Goal: Information Seeking & Learning: Learn about a topic

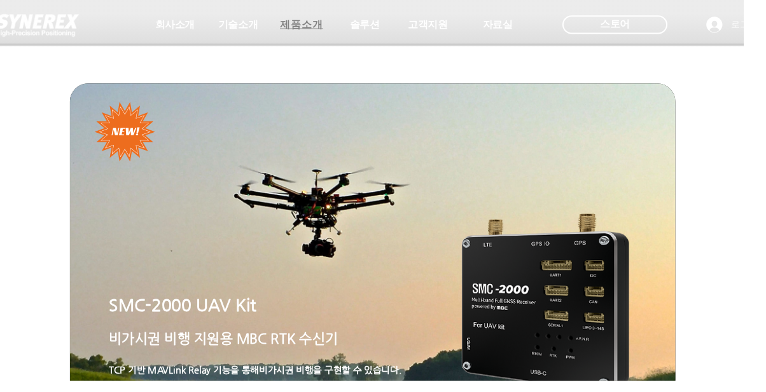
click at [316, 27] on span "제품소개" at bounding box center [310, 25] width 45 height 13
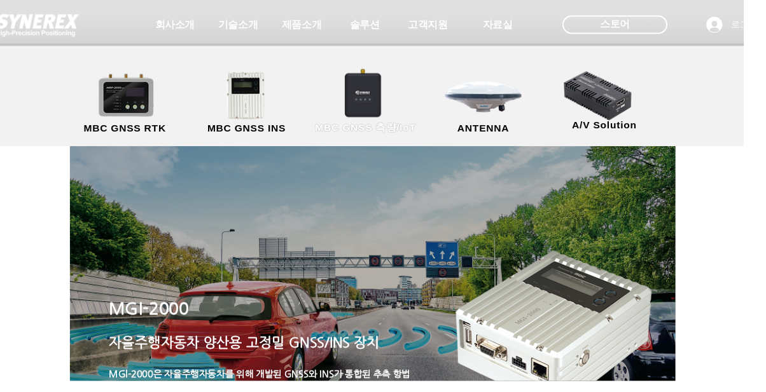
click at [378, 100] on link "MBC GNSS 측량/IoT" at bounding box center [376, 106] width 124 height 67
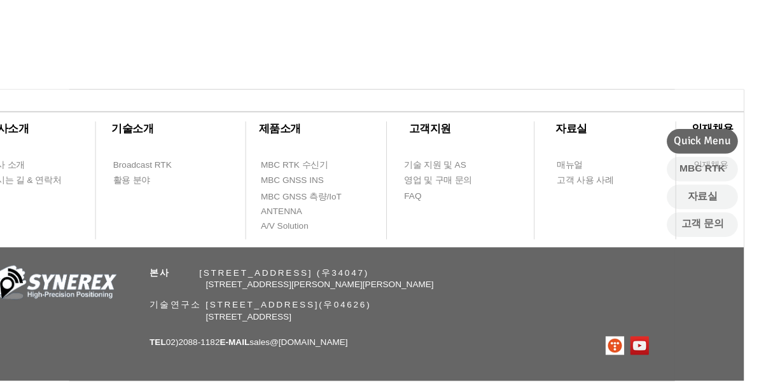
scroll to position [782, 0]
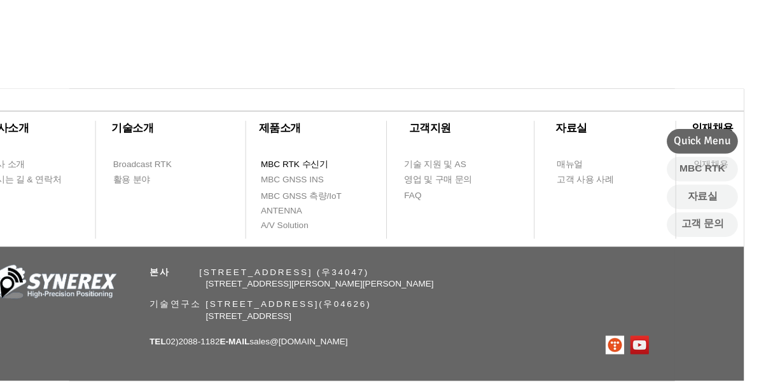
click at [319, 176] on span "MBC RTK 수신기" at bounding box center [315, 169] width 94 height 15
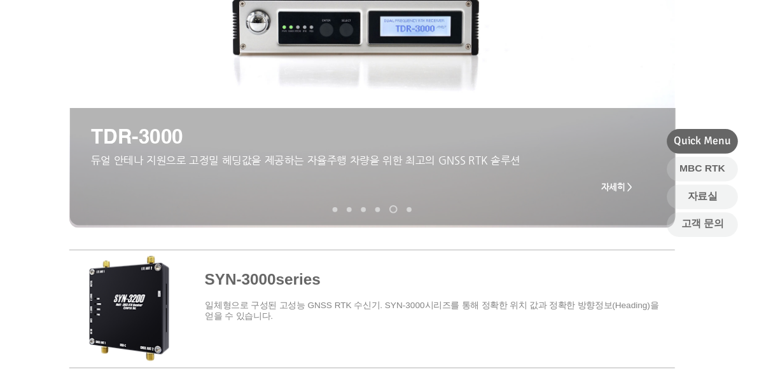
scroll to position [258, 0]
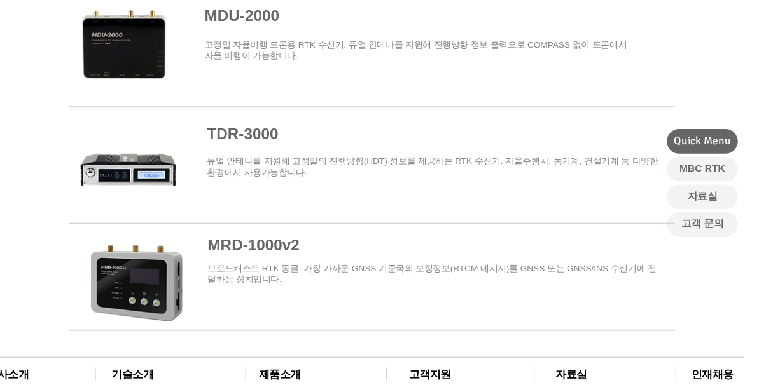
scroll to position [766, 0]
